Goal: Transaction & Acquisition: Book appointment/travel/reservation

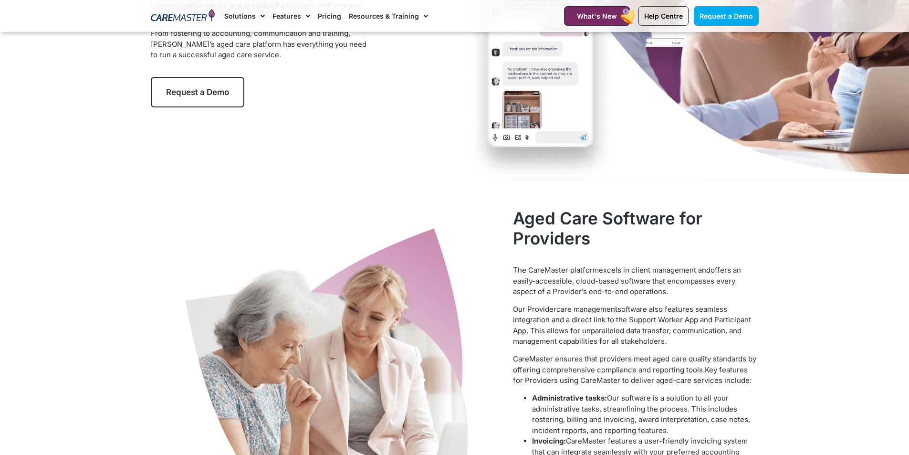
scroll to position [143, 0]
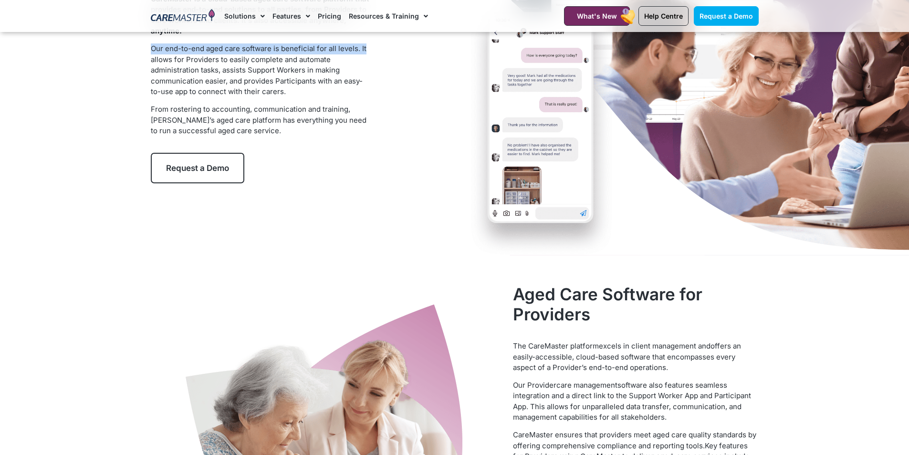
drag, startPoint x: 459, startPoint y: 34, endPoint x: 457, endPoint y: 40, distance: 6.0
click at [457, 40] on div "Aged Care Software CareMaster is a cloud-based aged care software platform that…" at bounding box center [455, 72] width 618 height 367
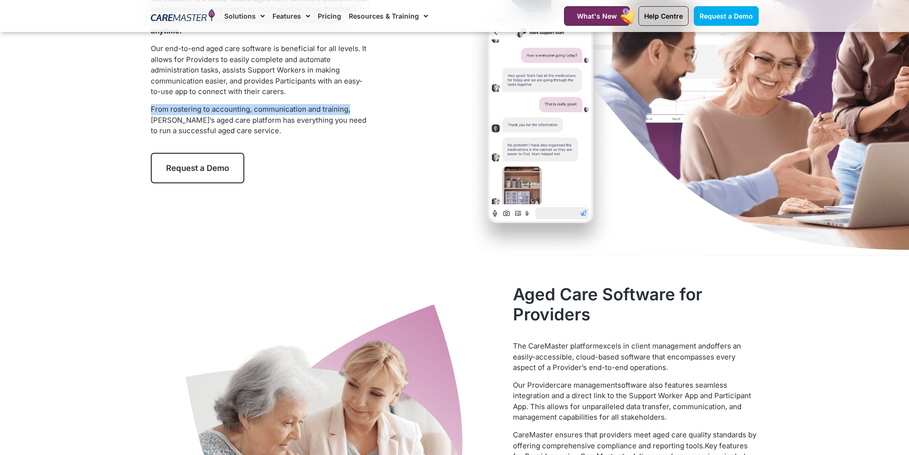
click at [396, 98] on div "Aged Care Software CareMaster is a cloud-based aged care software platform that…" at bounding box center [455, 72] width 618 height 367
drag, startPoint x: 36, startPoint y: 8, endPoint x: 35, endPoint y: -15, distance: 22.5
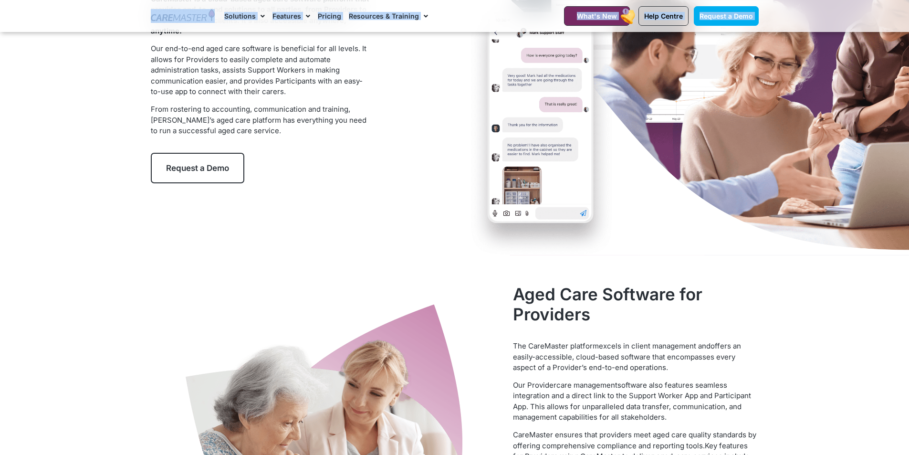
scroll to position [126, 0]
